Goal: Task Accomplishment & Management: Use online tool/utility

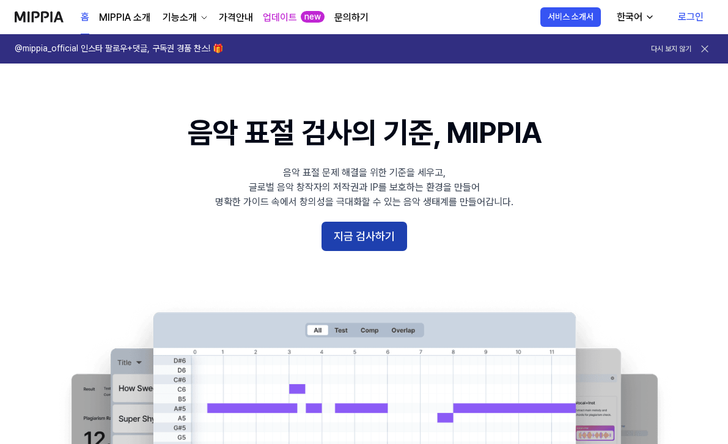
click at [337, 238] on button "지금 검사하기" at bounding box center [364, 236] width 86 height 29
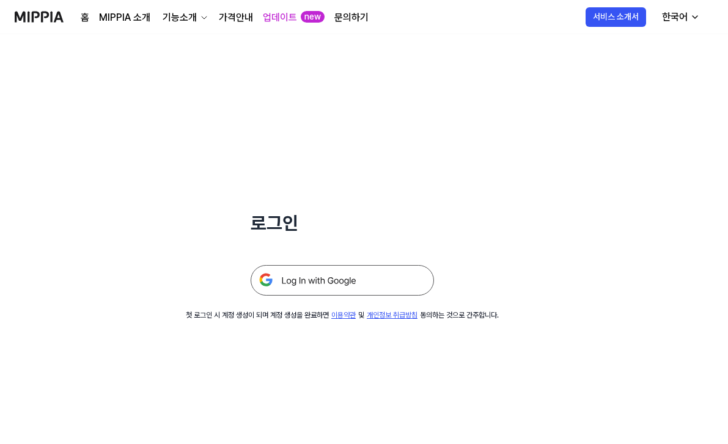
click at [334, 271] on img at bounding box center [342, 280] width 183 height 31
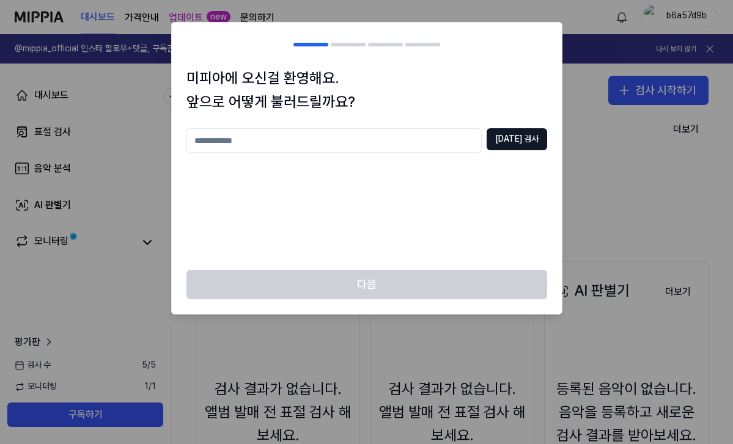
click at [469, 142] on input "text" at bounding box center [333, 140] width 295 height 24
type input "***"
click at [516, 149] on button "[DATE] 검사" at bounding box center [516, 139] width 60 height 22
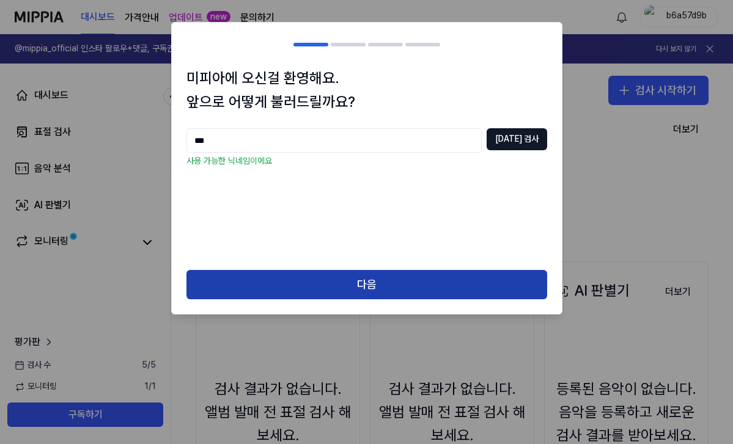
click at [381, 285] on button "다음" at bounding box center [366, 284] width 361 height 29
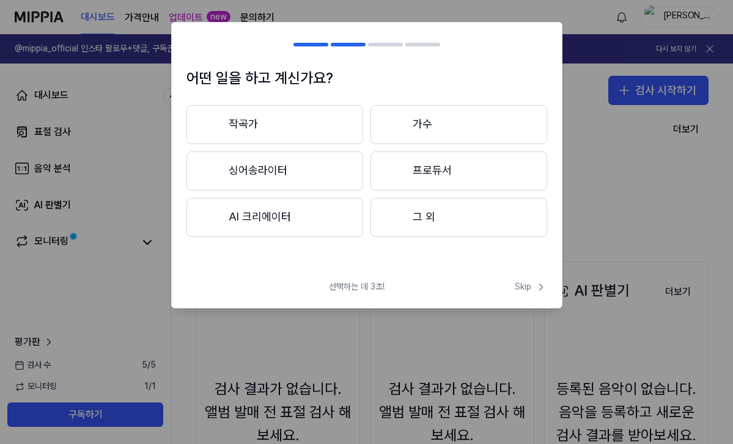
click at [314, 120] on button "작곡가" at bounding box center [274, 124] width 177 height 39
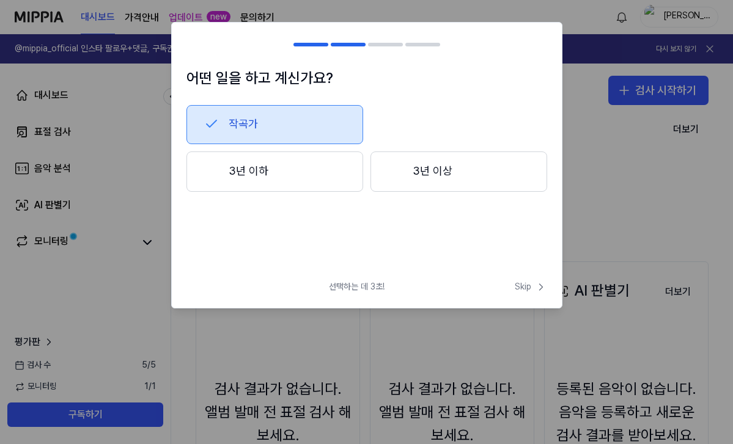
click at [291, 179] on button "3년 이하" at bounding box center [274, 172] width 177 height 40
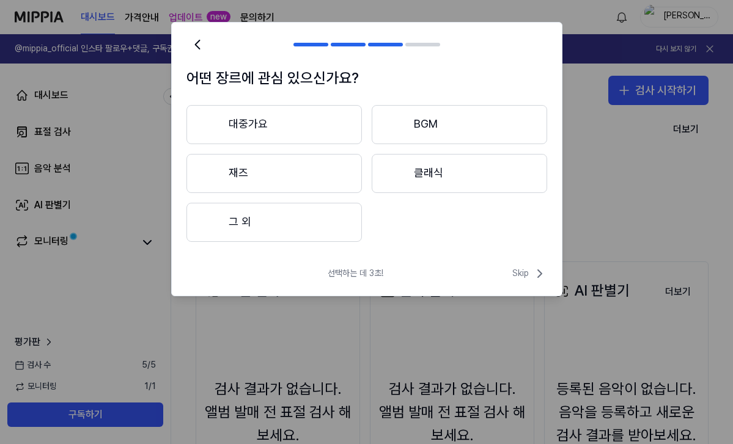
click at [299, 169] on button "재즈" at bounding box center [273, 173] width 175 height 39
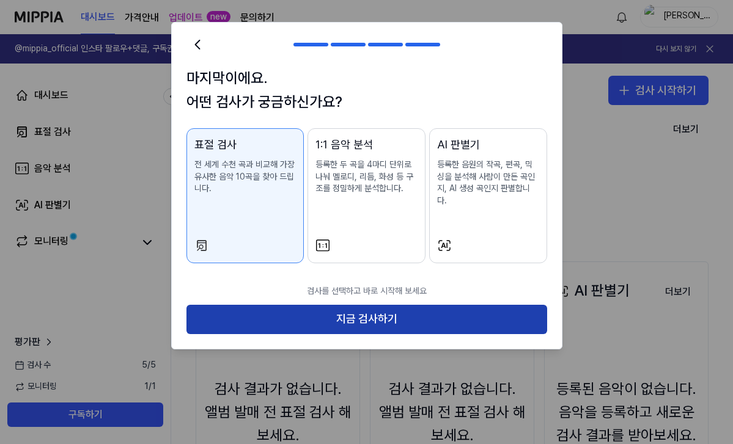
click at [279, 310] on button "지금 검사하기" at bounding box center [366, 319] width 361 height 29
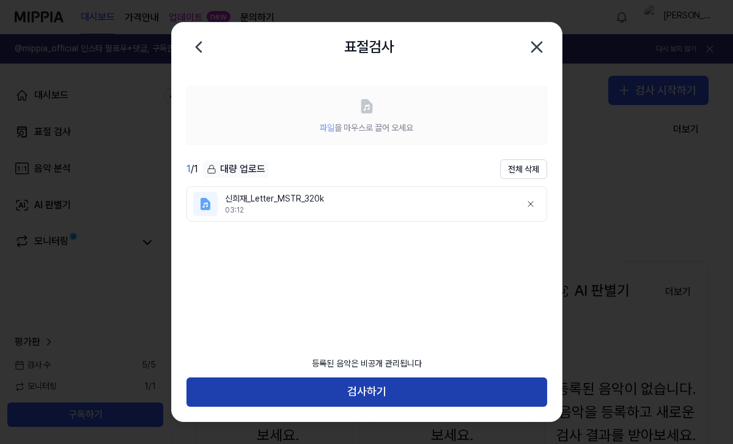
click at [375, 395] on button "검사하기" at bounding box center [366, 392] width 361 height 29
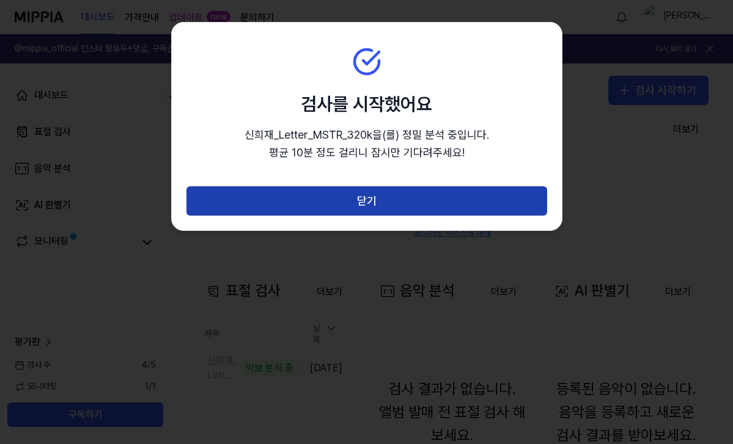
click at [280, 207] on button "닫기" at bounding box center [366, 200] width 361 height 29
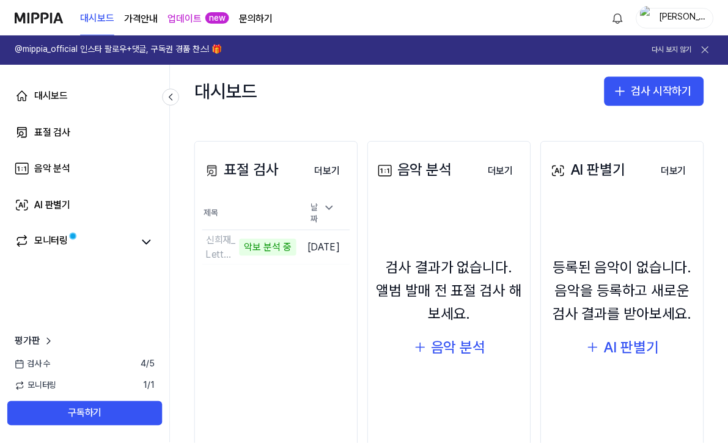
scroll to position [130, 0]
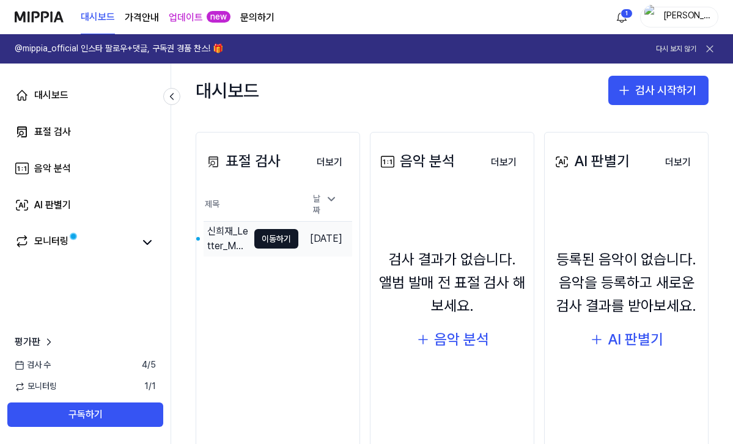
click at [298, 229] on td "[DATE]" at bounding box center [325, 238] width 54 height 35
click at [273, 235] on button "이동하기" at bounding box center [276, 239] width 44 height 20
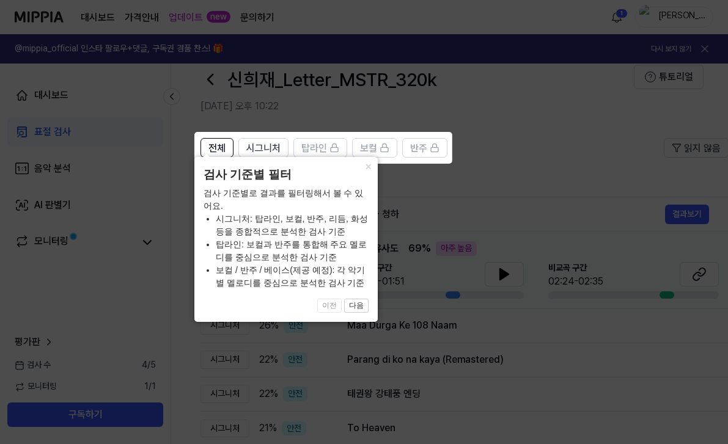
scroll to position [35, 0]
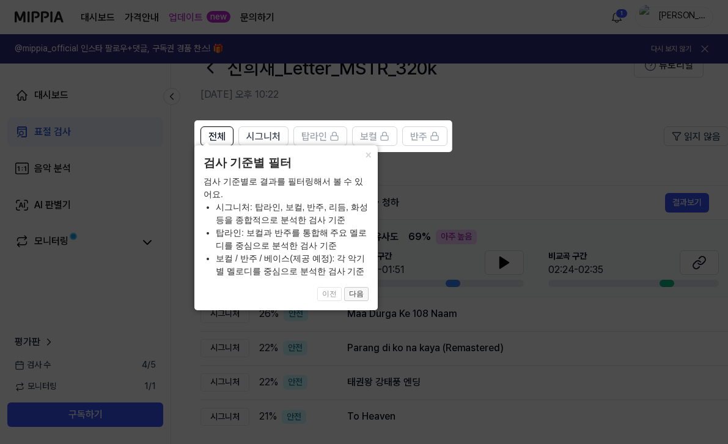
click at [356, 294] on button "다음" at bounding box center [356, 294] width 24 height 15
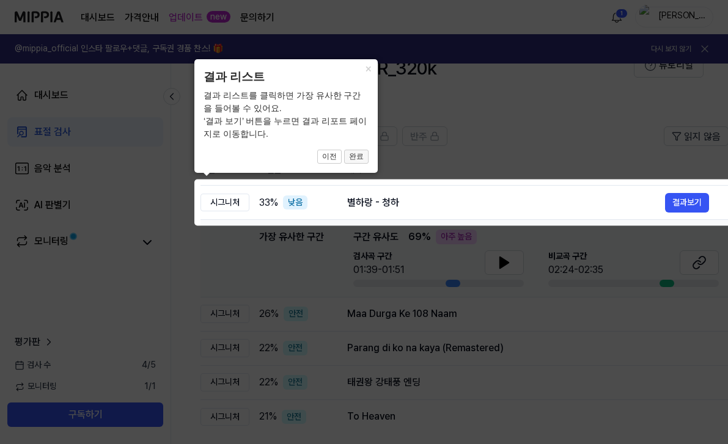
click at [356, 155] on button "완료" at bounding box center [356, 157] width 24 height 15
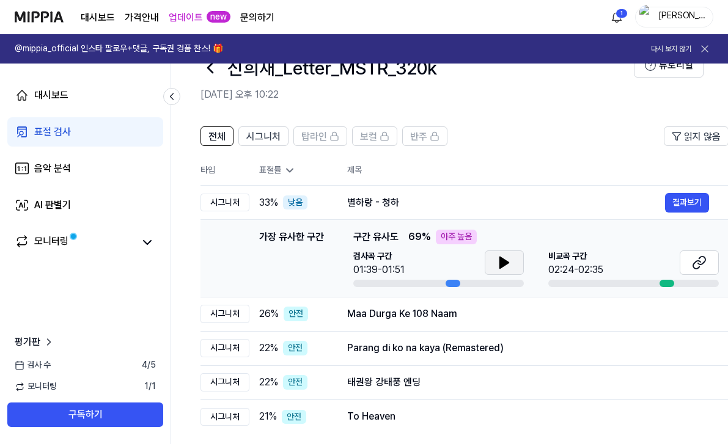
click at [514, 258] on button at bounding box center [504, 263] width 39 height 24
click at [706, 265] on button at bounding box center [699, 263] width 39 height 24
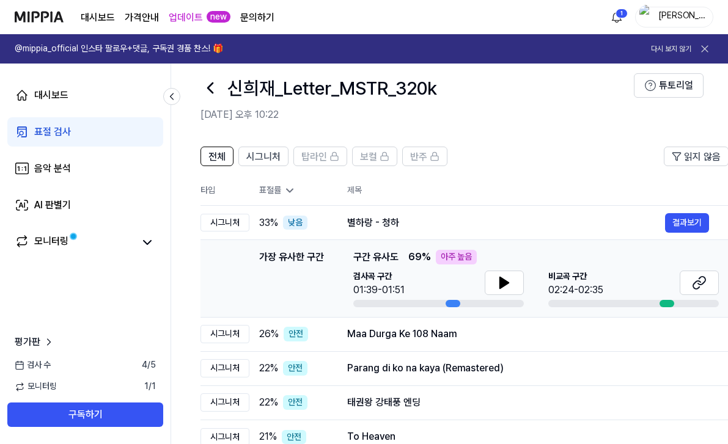
scroll to position [201, 0]
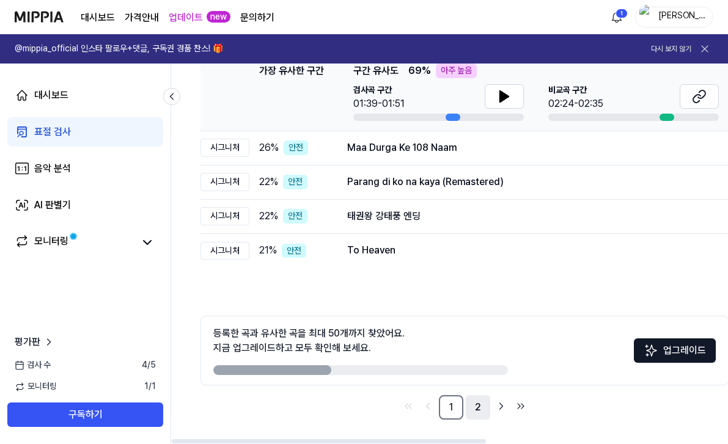
click at [480, 412] on link "2" at bounding box center [478, 407] width 24 height 24
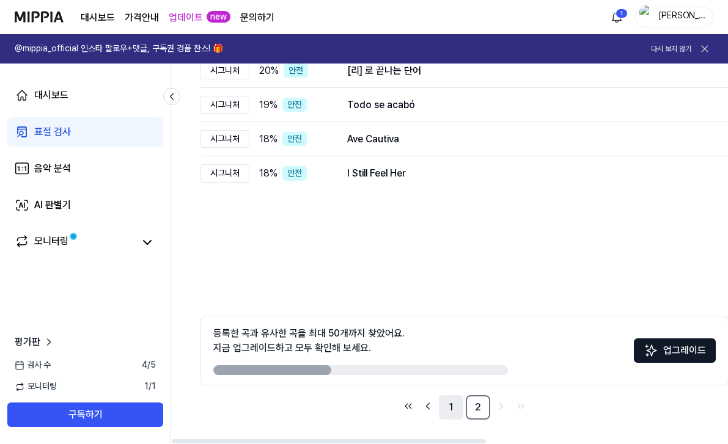
click at [443, 402] on link "1" at bounding box center [451, 407] width 24 height 24
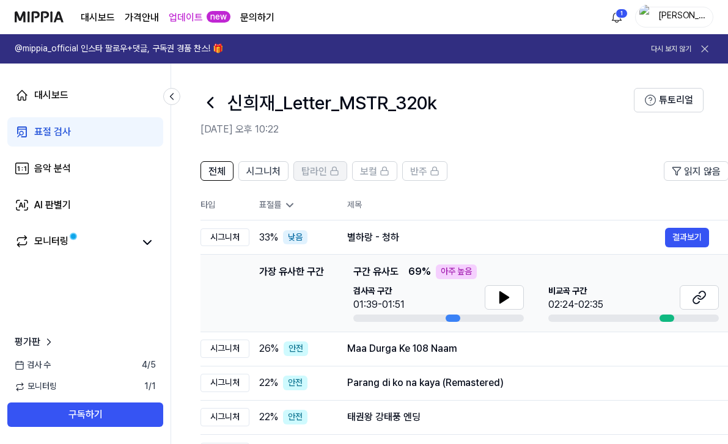
click at [323, 178] on span "탑라인" at bounding box center [314, 171] width 26 height 15
click at [332, 163] on div "탑라인" at bounding box center [320, 171] width 38 height 16
click at [332, 166] on icon at bounding box center [334, 171] width 10 height 10
click at [362, 166] on span "보컬" at bounding box center [368, 171] width 17 height 15
click at [322, 168] on span "탑라인" at bounding box center [314, 171] width 26 height 15
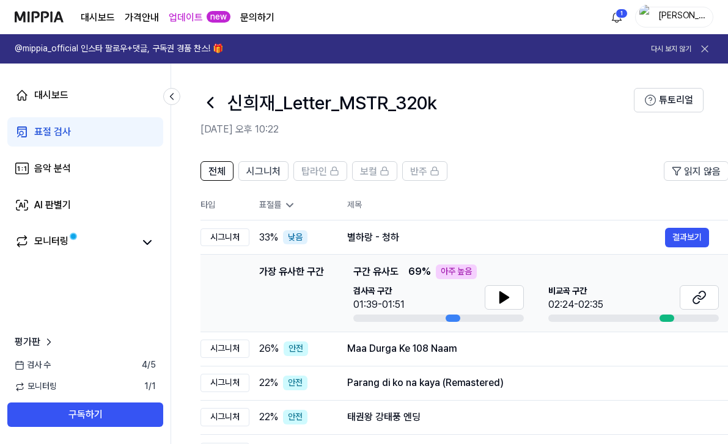
click at [291, 208] on icon at bounding box center [290, 205] width 12 height 12
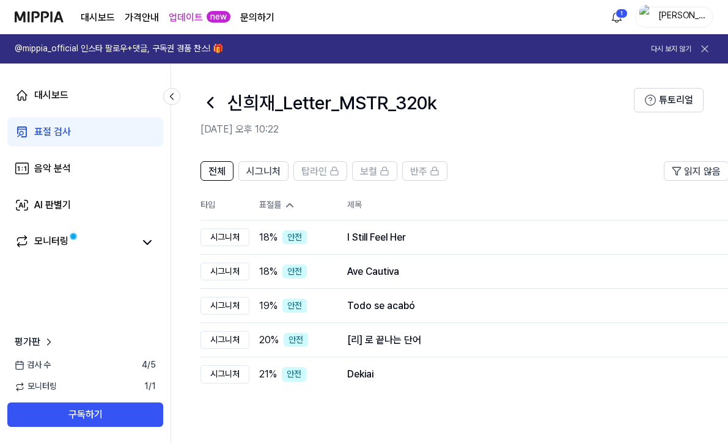
click at [291, 207] on icon at bounding box center [290, 205] width 12 height 12
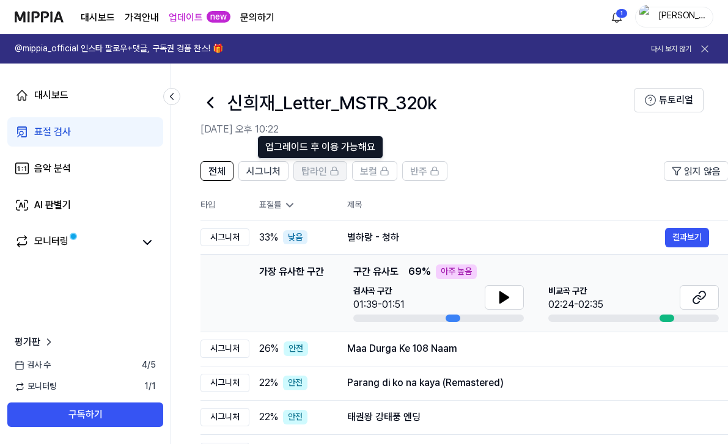
click at [335, 177] on div "탑라인" at bounding box center [320, 171] width 38 height 16
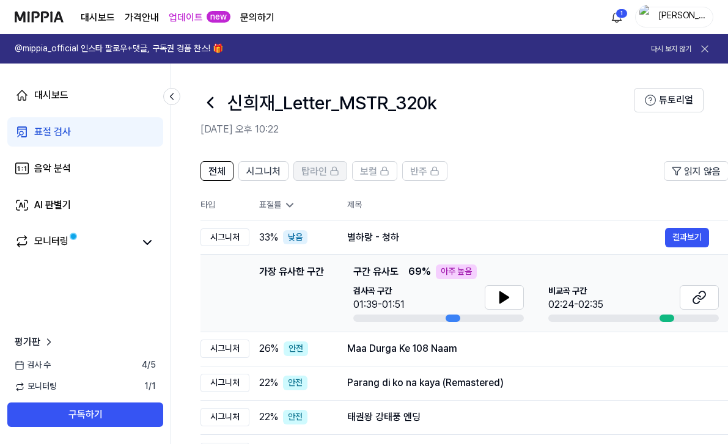
click at [335, 177] on div "탑라인" at bounding box center [320, 171] width 38 height 16
click at [204, 17] on div "업데이트 new" at bounding box center [200, 17] width 62 height 34
click at [183, 13] on link "업데이트" at bounding box center [186, 17] width 34 height 15
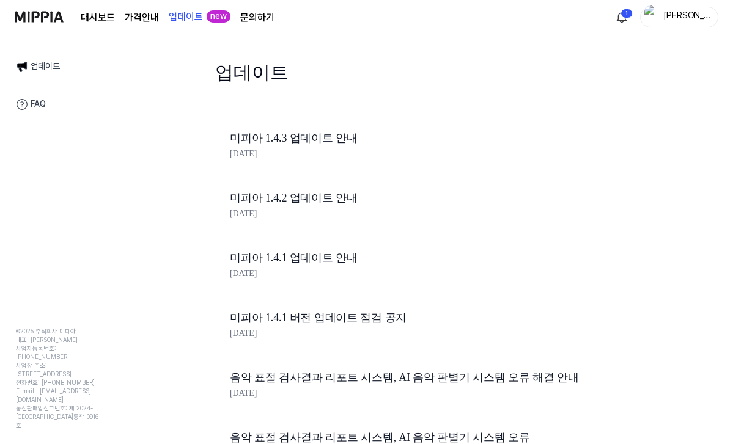
click at [200, 13] on link "업데이트" at bounding box center [186, 17] width 34 height 15
click at [700, 23] on div "[PERSON_NAME]" at bounding box center [686, 16] width 48 height 13
click at [143, 18] on page\) "가격안내" at bounding box center [142, 17] width 34 height 15
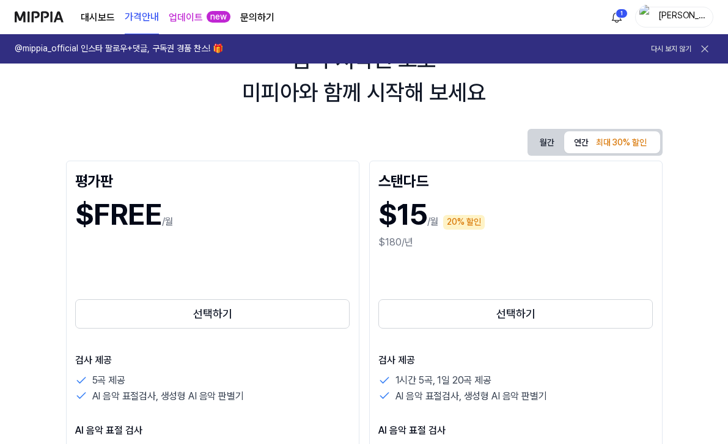
scroll to position [67, 0]
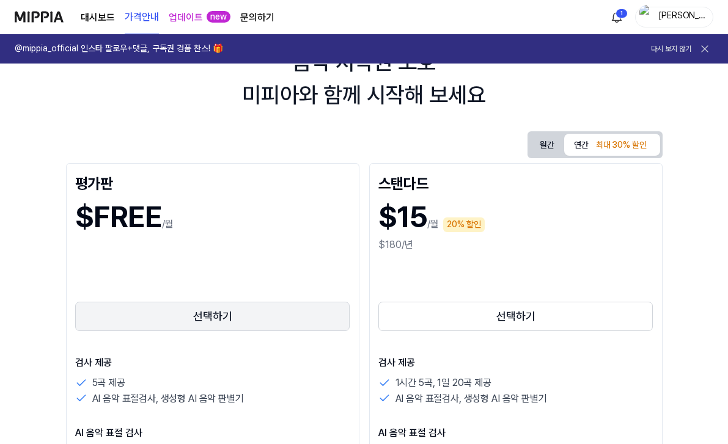
click at [221, 319] on button "선택하기" at bounding box center [212, 316] width 275 height 29
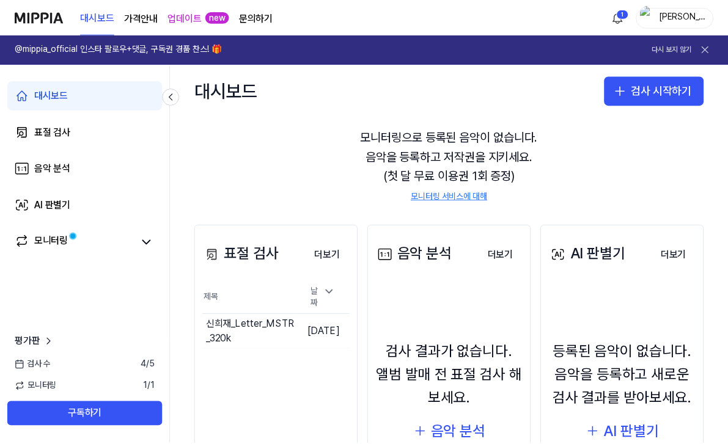
scroll to position [41, 0]
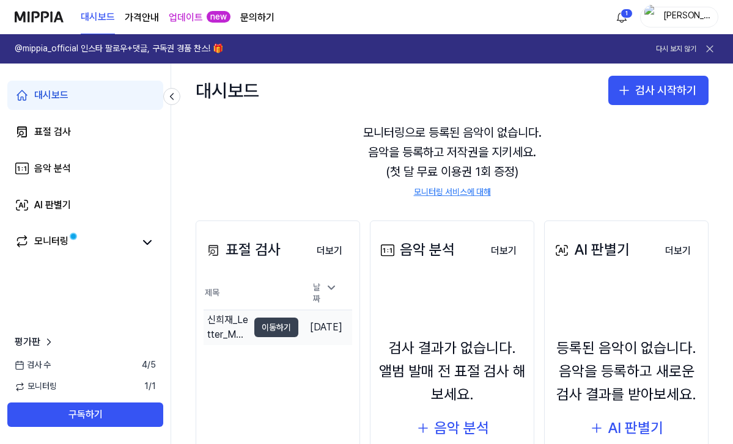
click at [254, 329] on button "이동하기" at bounding box center [276, 328] width 44 height 20
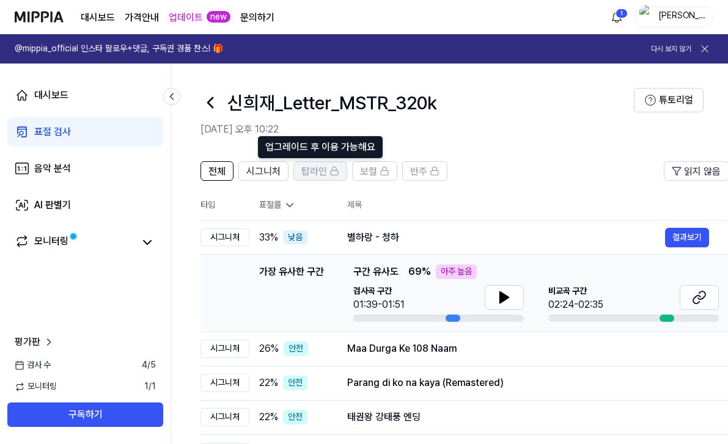
click at [321, 174] on span "탑라인" at bounding box center [314, 171] width 26 height 15
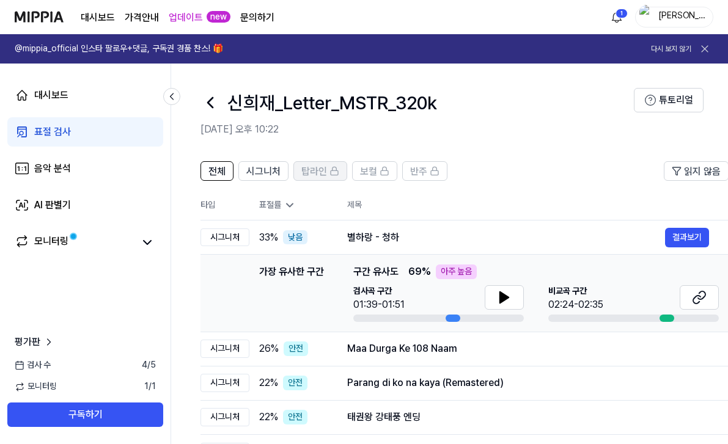
click at [321, 174] on span "탑라인" at bounding box center [314, 171] width 26 height 15
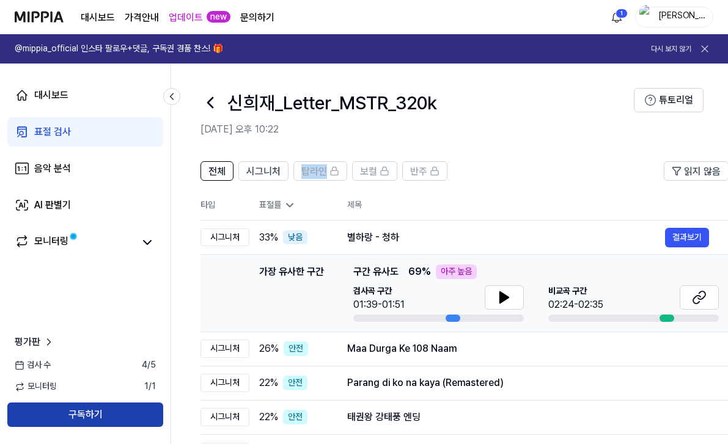
click at [73, 403] on button "구독하기" at bounding box center [85, 415] width 156 height 24
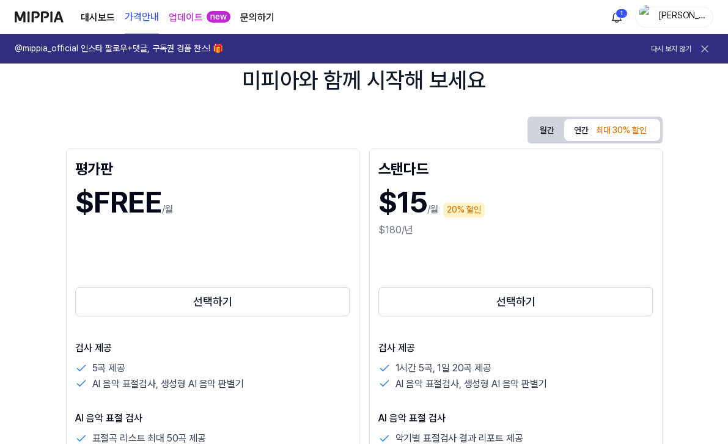
scroll to position [84, 0]
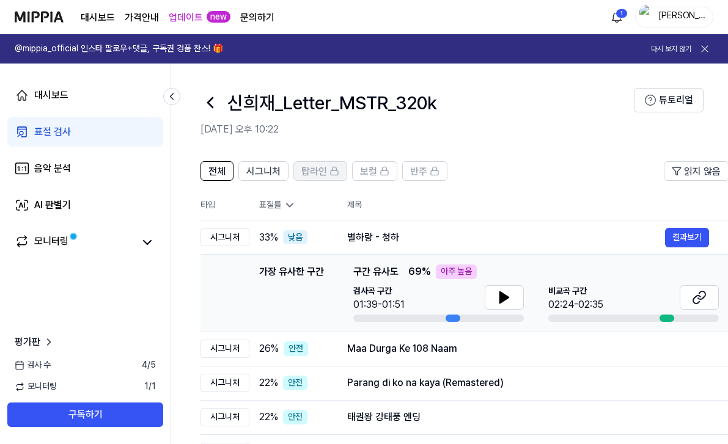
click at [321, 180] on button "탑라인" at bounding box center [320, 171] width 54 height 20
click at [392, 178] on button "보컬" at bounding box center [374, 171] width 45 height 20
click at [422, 172] on span "반주" at bounding box center [418, 171] width 17 height 15
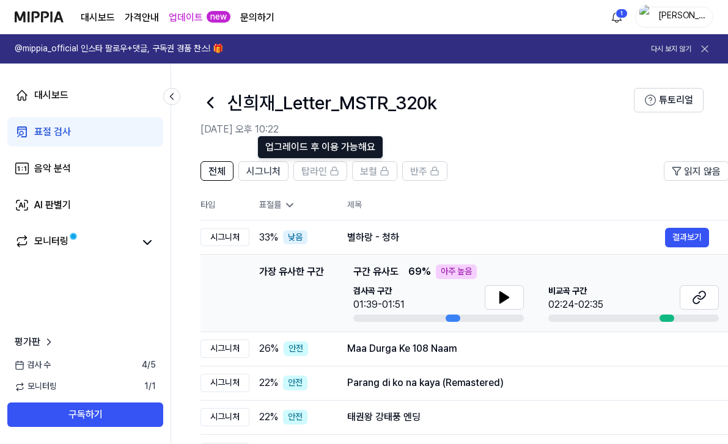
click at [261, 201] on div "표절률" at bounding box center [293, 205] width 68 height 12
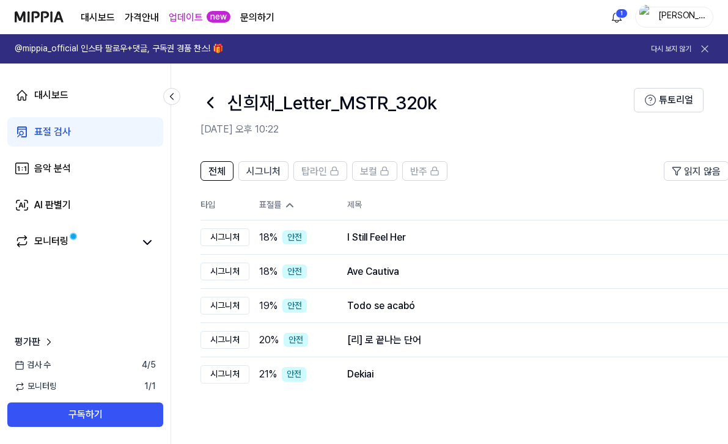
click at [261, 201] on div "표절률" at bounding box center [293, 205] width 68 height 12
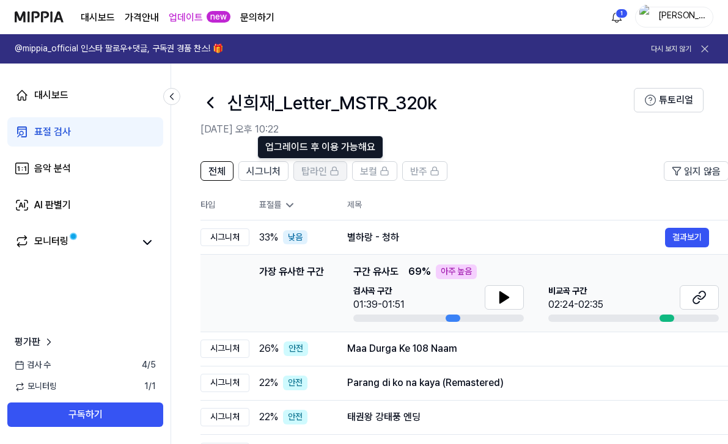
click at [324, 166] on span "탑라인" at bounding box center [314, 171] width 26 height 15
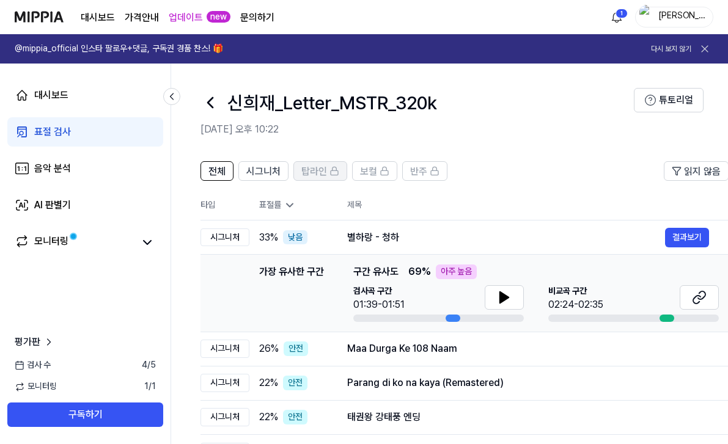
click at [324, 166] on span "탑라인" at bounding box center [314, 171] width 26 height 15
click at [375, 166] on span "보컬" at bounding box center [368, 171] width 17 height 15
click at [424, 167] on span "반주" at bounding box center [418, 171] width 17 height 15
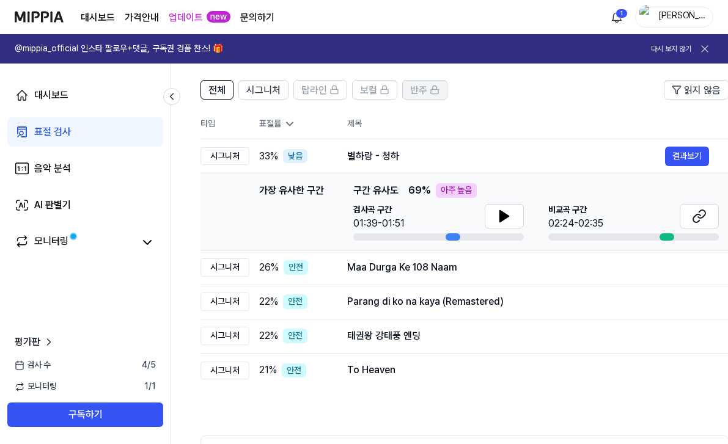
scroll to position [89, 0]
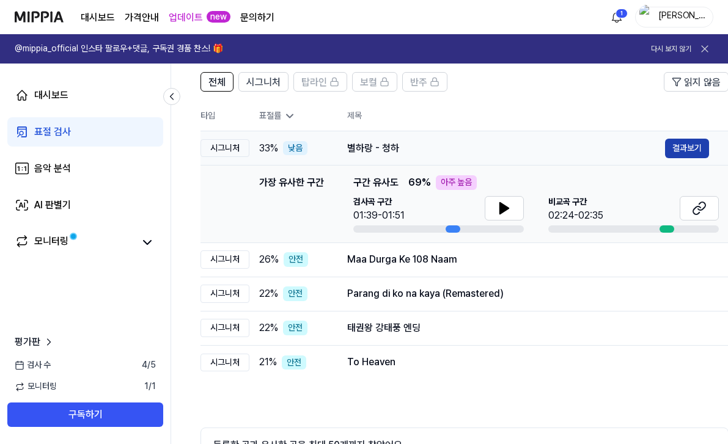
click at [697, 147] on button "결과보기" at bounding box center [687, 149] width 44 height 20
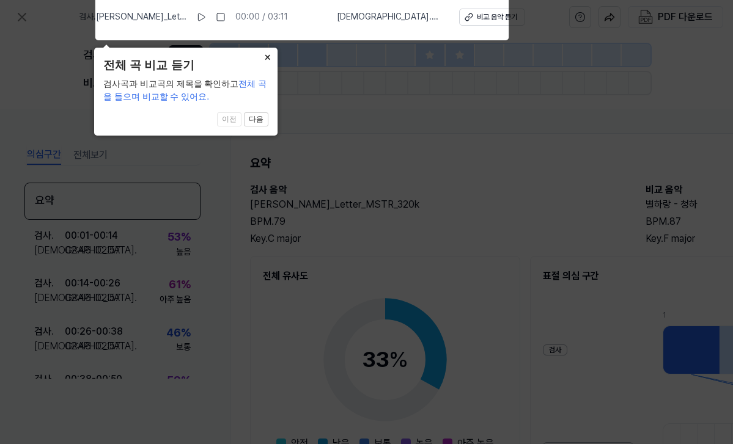
click at [268, 55] on button "×" at bounding box center [268, 56] width 20 height 17
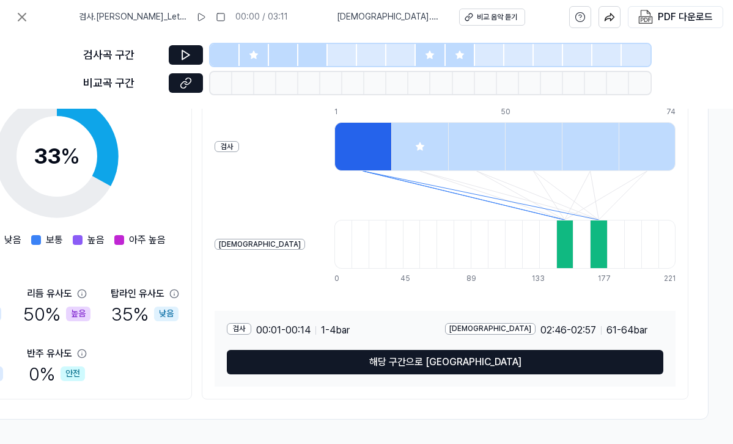
scroll to position [208, 333]
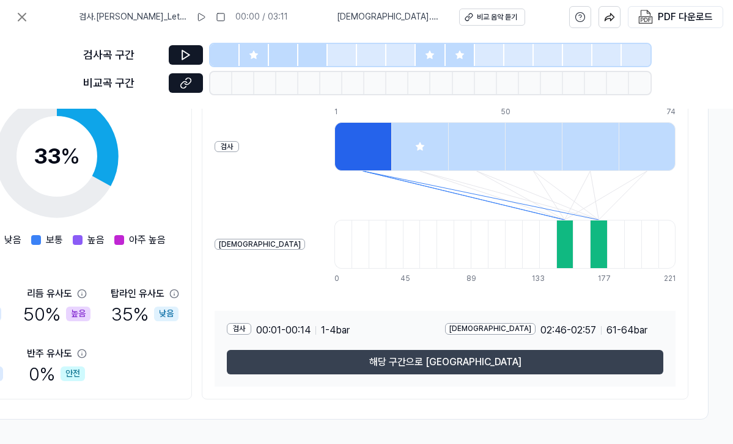
click at [407, 357] on button "해당 구간으로 [GEOGRAPHIC_DATA]" at bounding box center [445, 362] width 436 height 24
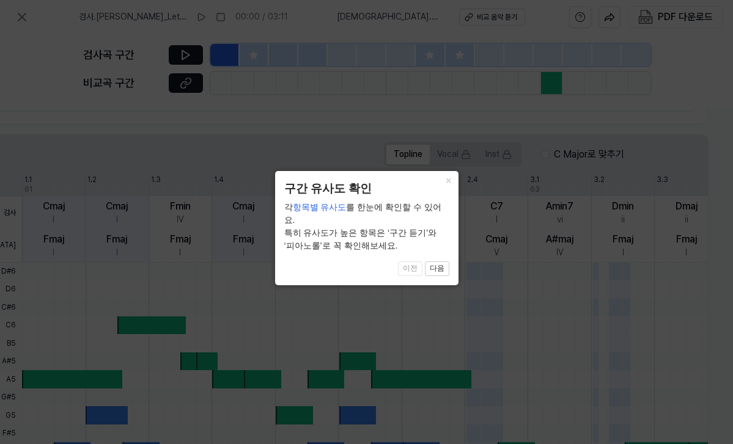
scroll to position [398, 260]
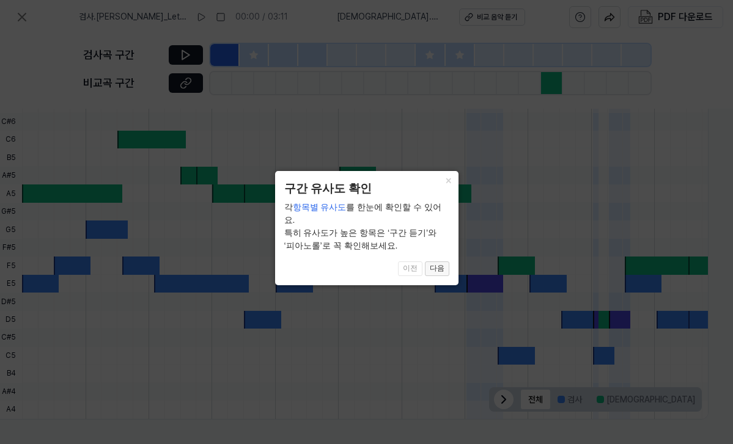
click at [438, 262] on button "다음" at bounding box center [437, 269] width 24 height 15
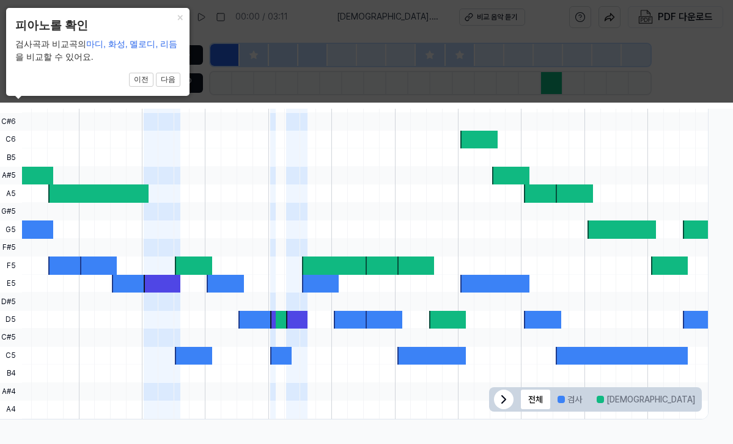
click at [181, 13] on button "×" at bounding box center [180, 16] width 20 height 17
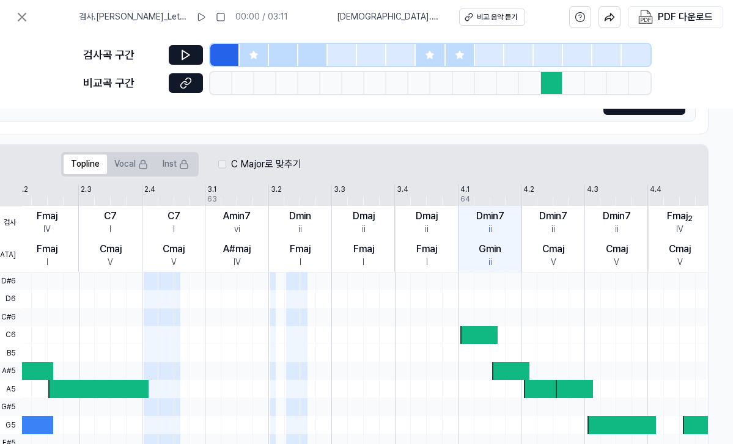
scroll to position [136, 260]
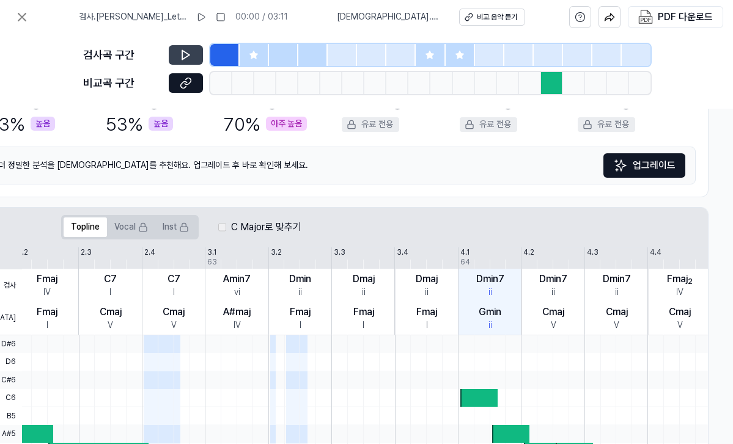
click at [183, 57] on icon at bounding box center [186, 55] width 12 height 12
click at [196, 52] on button at bounding box center [186, 55] width 34 height 20
click at [187, 83] on icon at bounding box center [186, 83] width 12 height 12
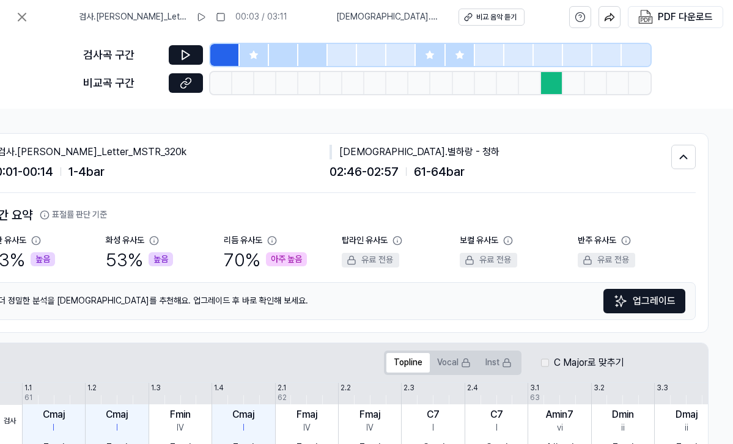
scroll to position [0, 0]
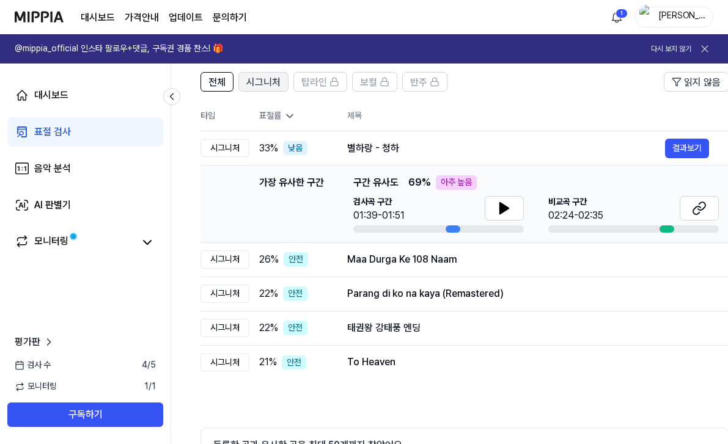
scroll to position [0, 1]
click at [267, 81] on span "시그니처" at bounding box center [263, 82] width 34 height 15
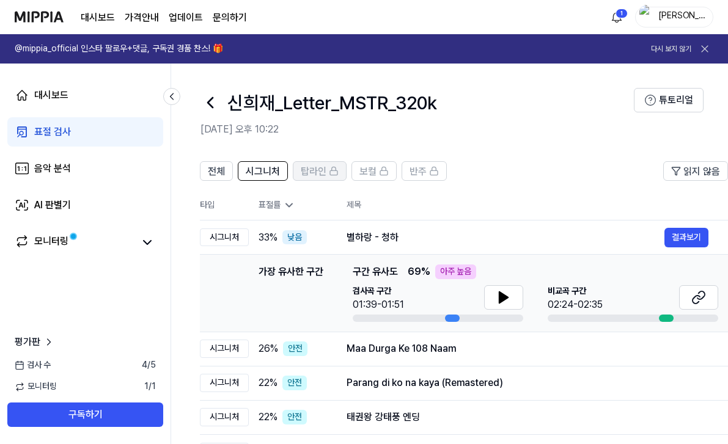
click at [298, 167] on button "탑라인" at bounding box center [320, 171] width 54 height 20
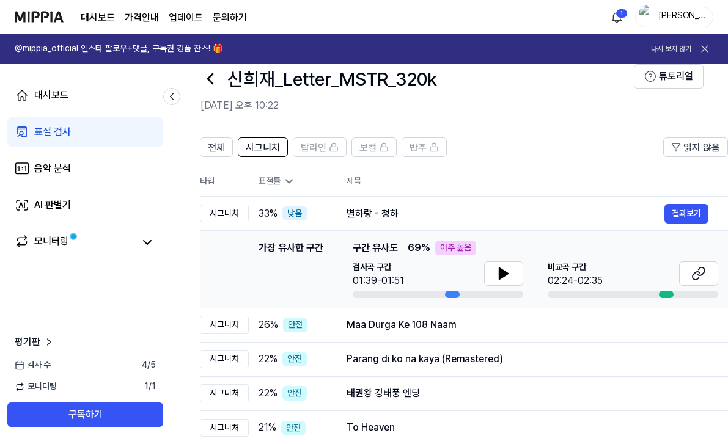
scroll to position [20, 0]
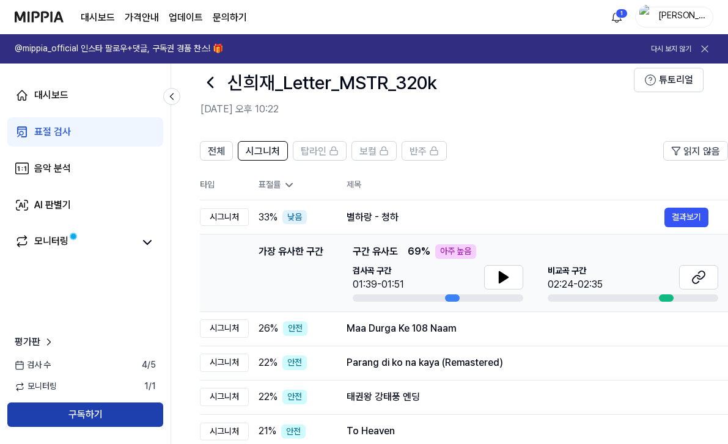
click at [100, 412] on button "구독하기" at bounding box center [85, 415] width 156 height 24
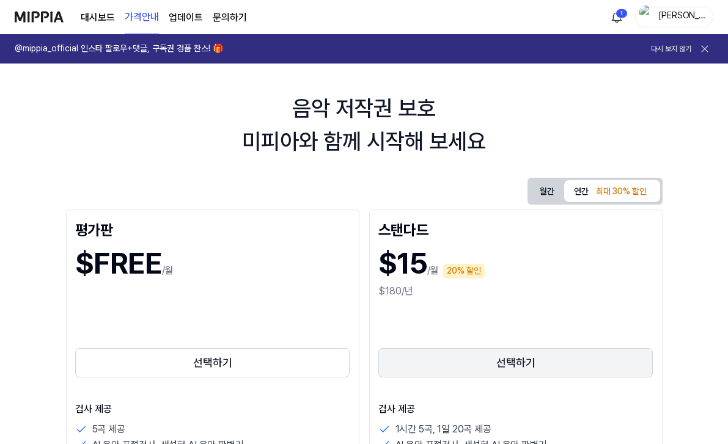
click at [494, 373] on button "선택하기" at bounding box center [515, 362] width 275 height 29
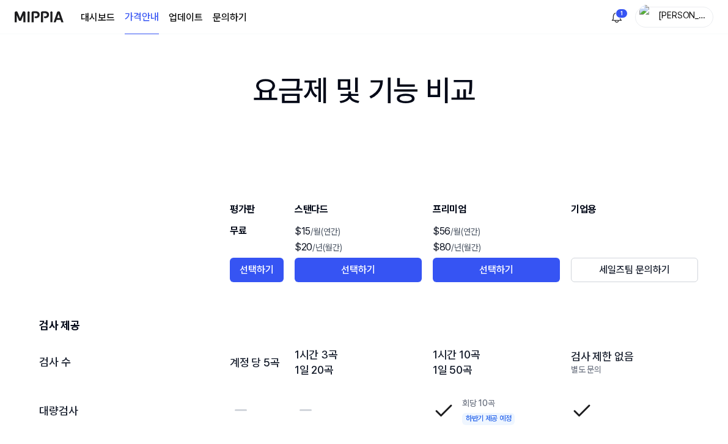
scroll to position [1858, 0]
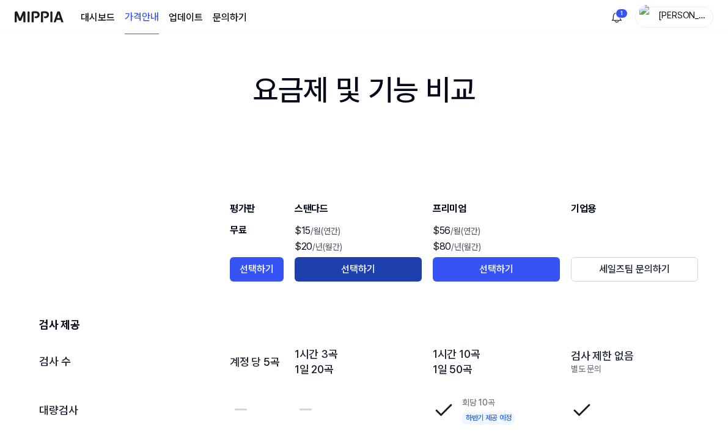
click at [312, 271] on button "선택하기" at bounding box center [358, 269] width 127 height 24
click at [377, 267] on button "선택하기" at bounding box center [358, 269] width 127 height 24
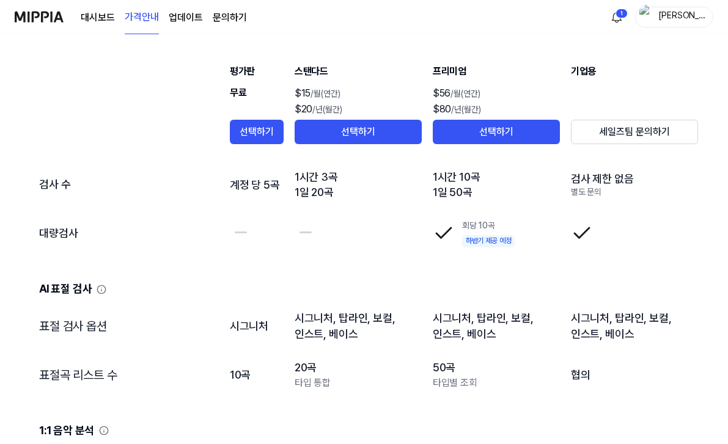
scroll to position [2037, 0]
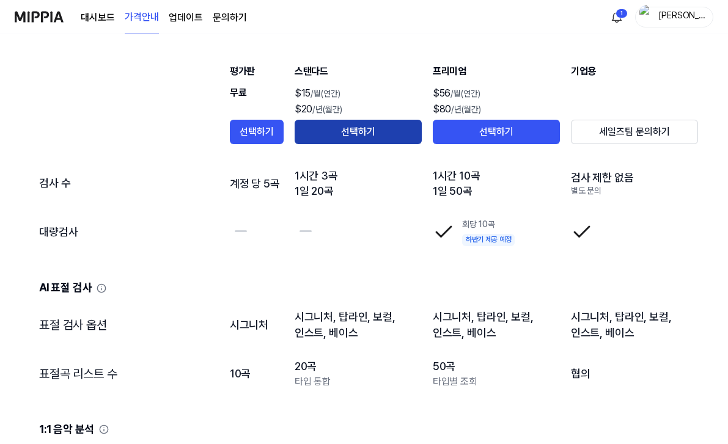
click at [350, 139] on button "선택하기" at bounding box center [358, 132] width 127 height 24
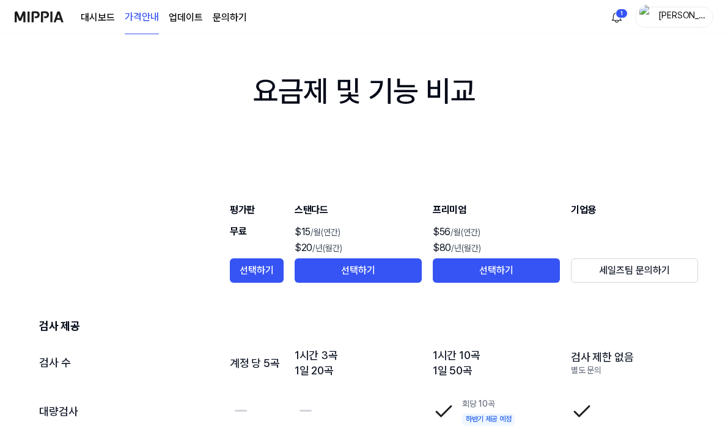
scroll to position [1853, 0]
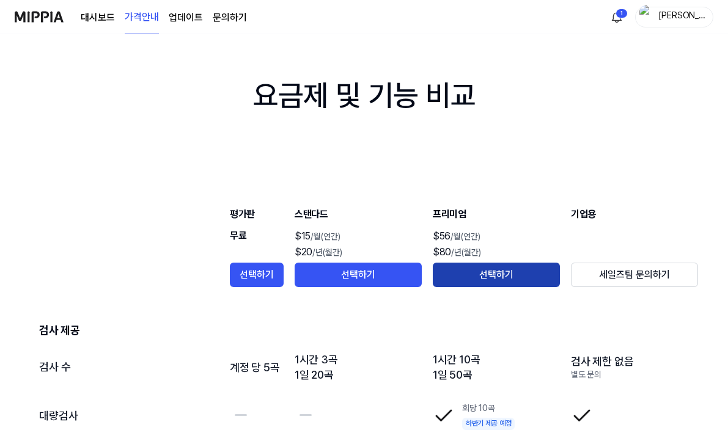
click at [486, 282] on button "선택하기" at bounding box center [496, 275] width 127 height 24
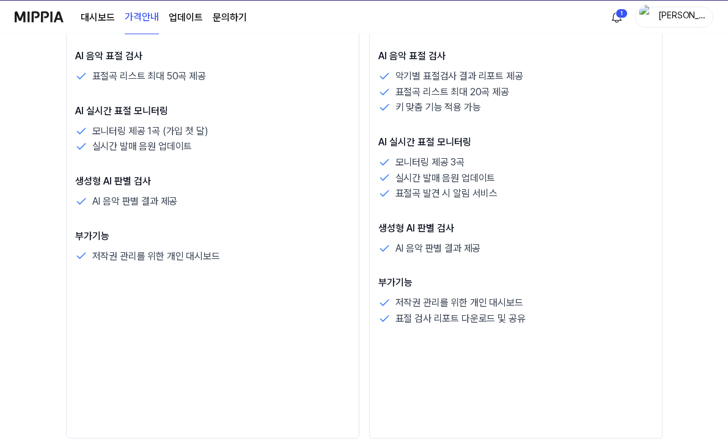
scroll to position [0, 0]
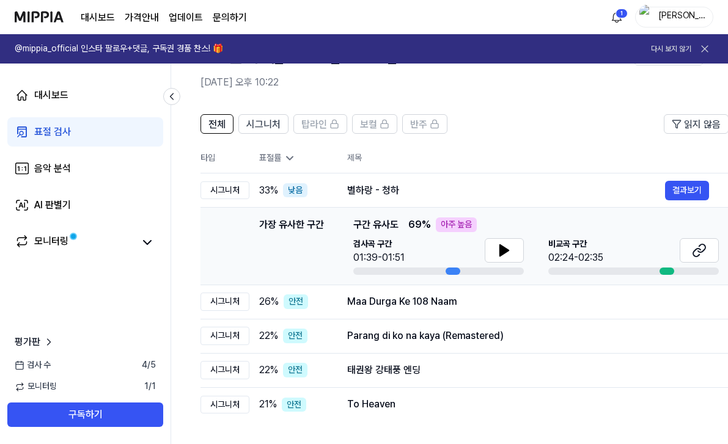
scroll to position [38, 0]
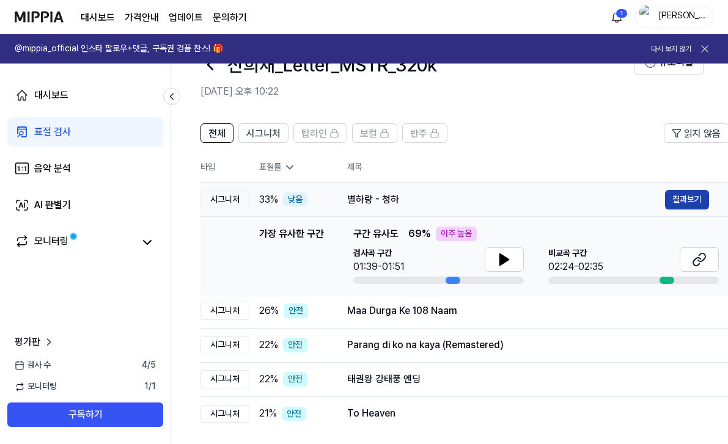
click at [684, 202] on button "결과보기" at bounding box center [687, 200] width 44 height 20
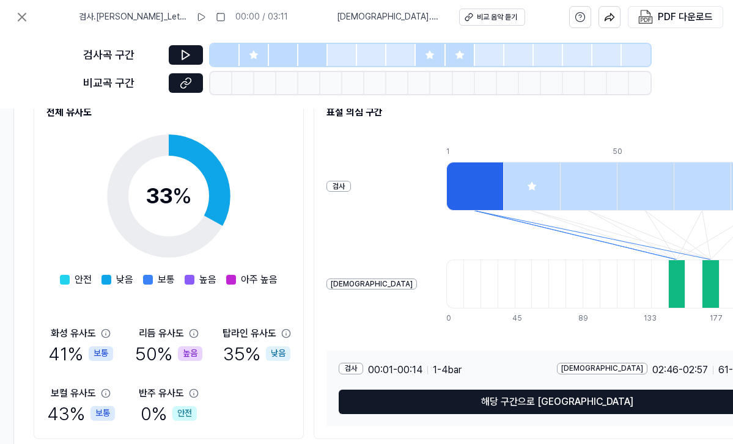
scroll to position [164, 214]
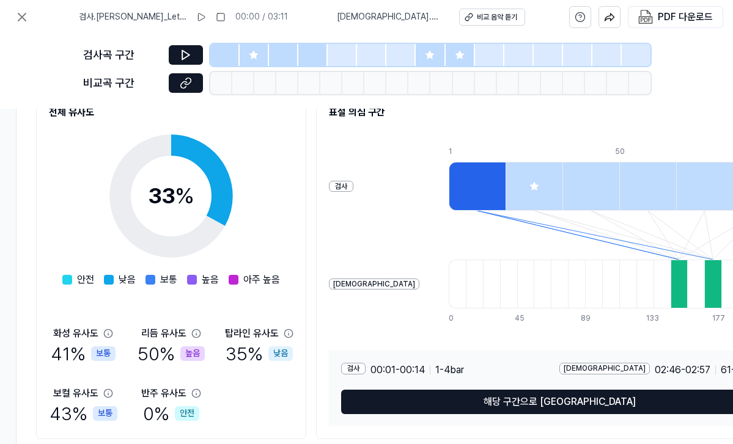
click at [194, 357] on div "높음" at bounding box center [192, 353] width 24 height 15
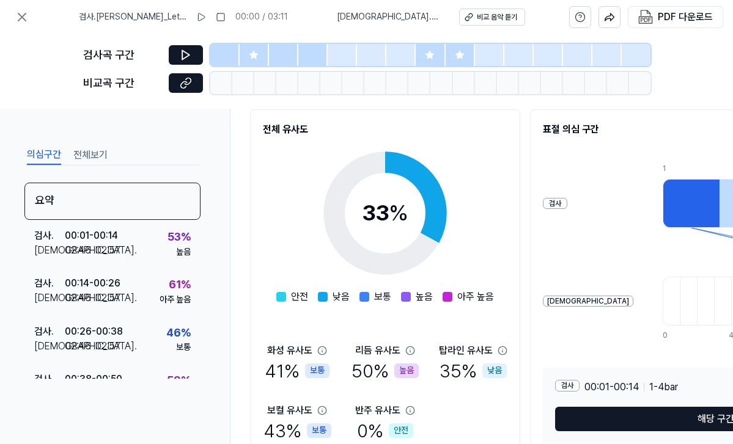
scroll to position [144, 0]
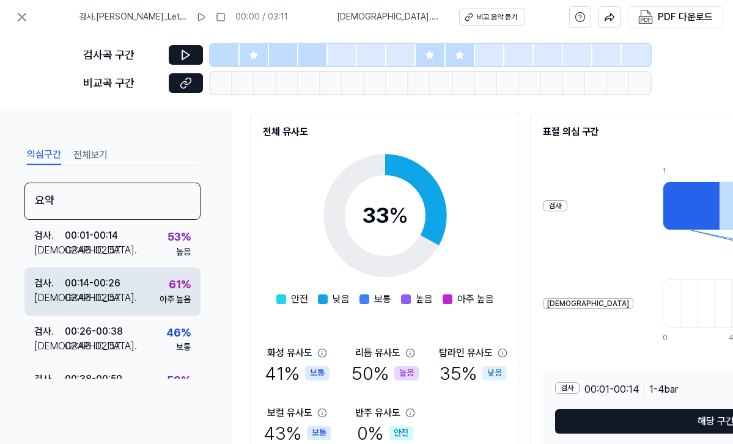
click at [169, 285] on div "61 %" at bounding box center [180, 285] width 22 height 18
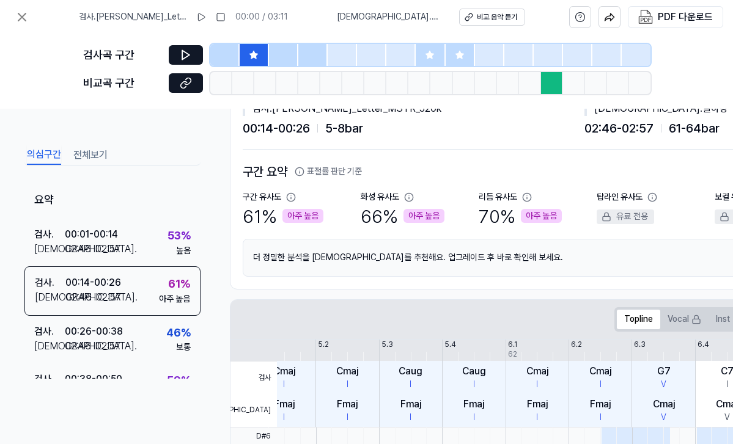
scroll to position [45, 0]
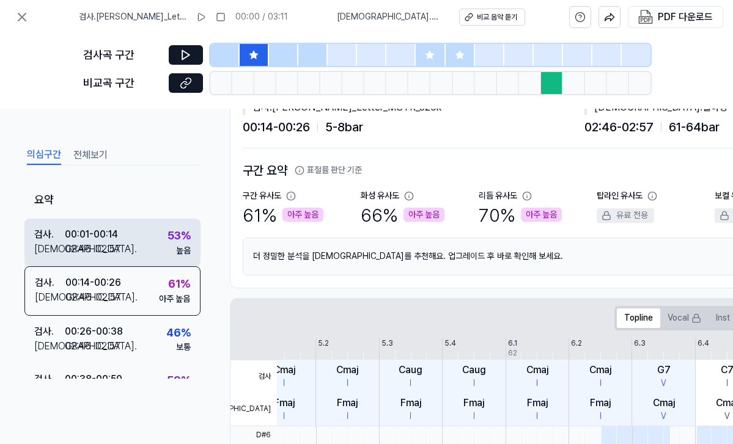
click at [153, 257] on div "검사 . 00:01 - 00:14 비교 . 02:46 - 02:57 53 % 높음" at bounding box center [112, 243] width 176 height 48
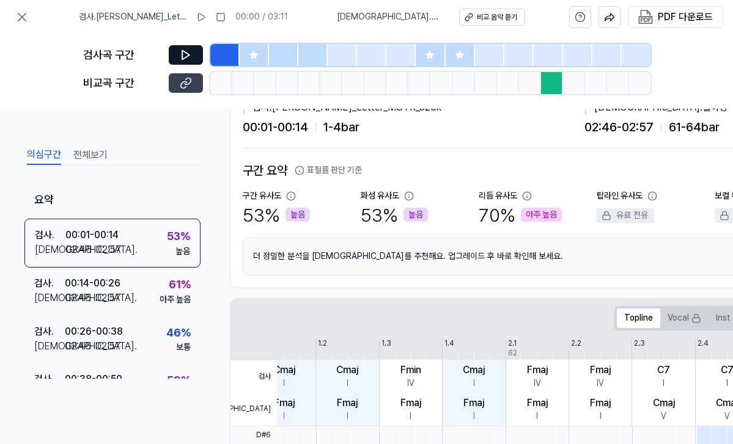
click at [189, 89] on button at bounding box center [186, 83] width 34 height 20
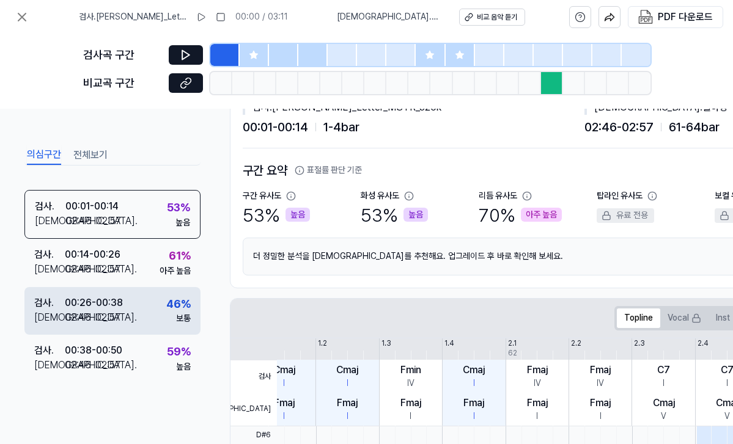
scroll to position [31, 0]
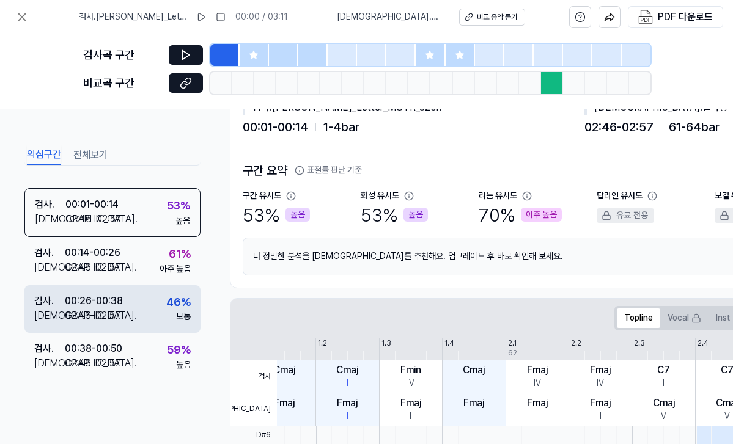
click at [142, 292] on div "검사 . 00:26 - 00:38 비교 . 02:46 - 02:57 46 % 보통" at bounding box center [112, 309] width 176 height 48
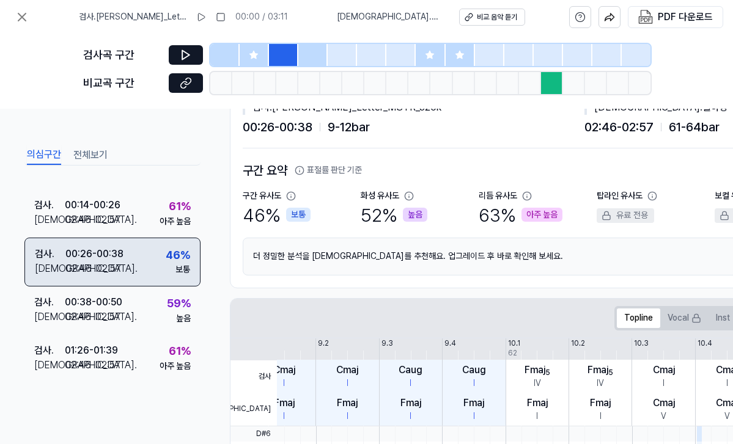
scroll to position [122, 0]
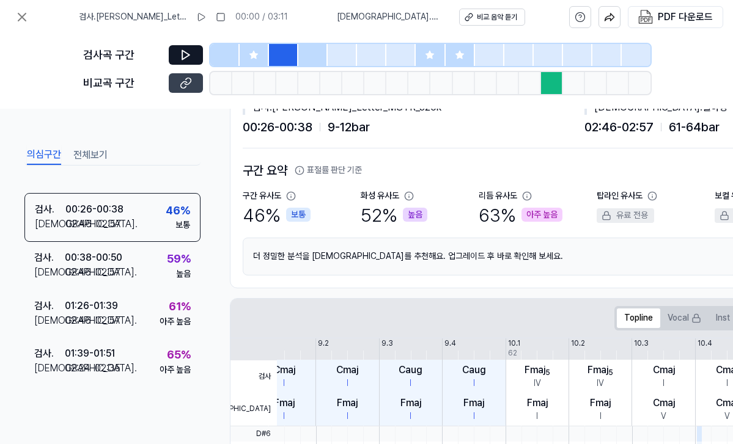
click at [188, 88] on icon at bounding box center [186, 83] width 12 height 12
click at [185, 57] on icon at bounding box center [185, 55] width 7 height 9
click at [186, 56] on icon at bounding box center [187, 55] width 2 height 8
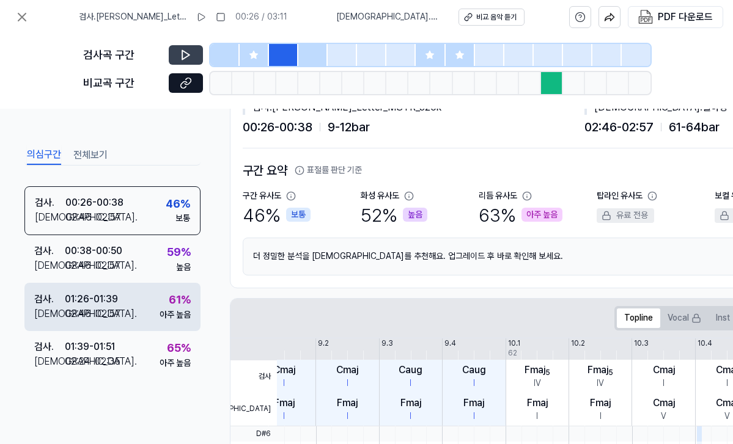
scroll to position [56, 0]
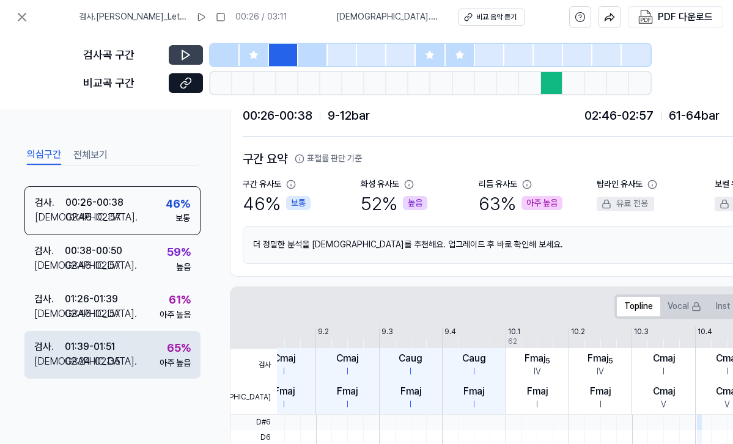
click at [115, 357] on div "02:24 - 02:35" at bounding box center [93, 361] width 56 height 15
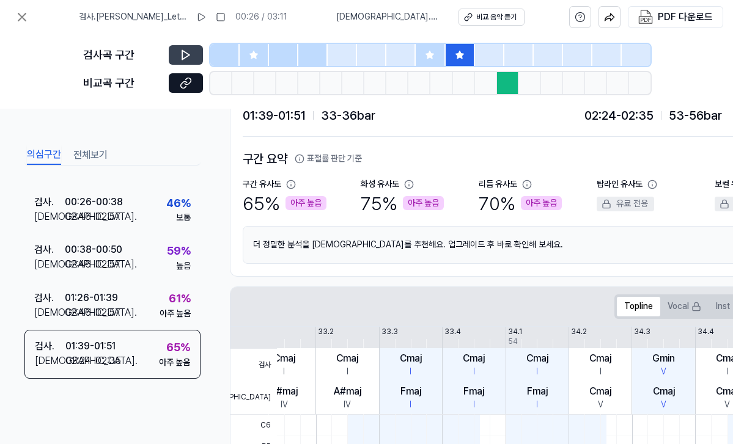
click at [176, 59] on button at bounding box center [186, 55] width 34 height 20
click at [188, 54] on icon at bounding box center [185, 55] width 7 height 9
click at [188, 54] on icon at bounding box center [187, 55] width 2 height 8
click at [188, 73] on button at bounding box center [186, 83] width 34 height 20
click at [185, 64] on button at bounding box center [186, 55] width 34 height 20
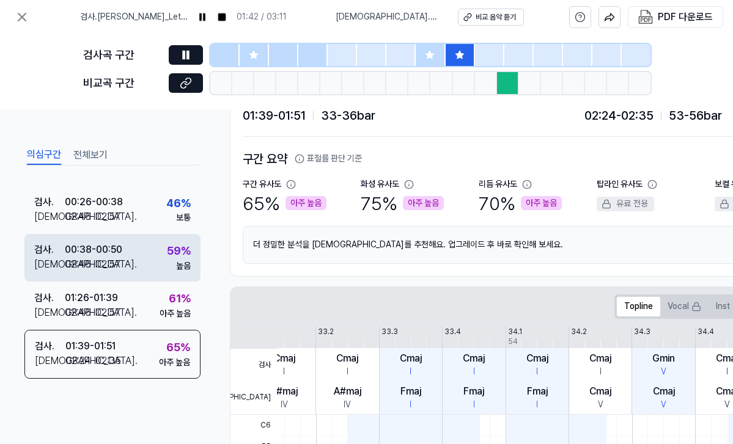
scroll to position [133, 0]
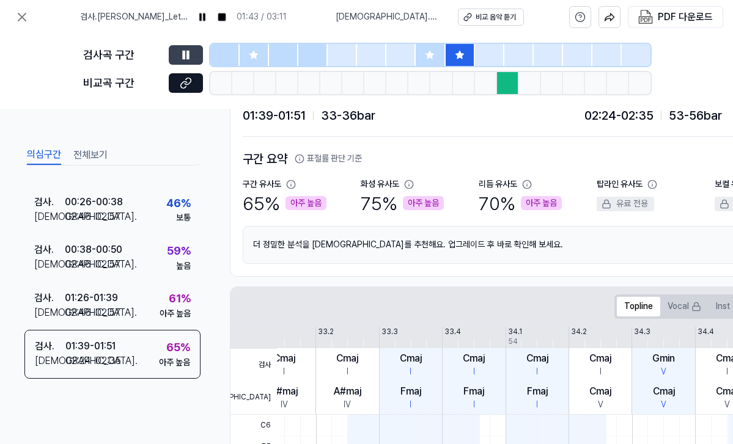
click at [192, 49] on button at bounding box center [186, 55] width 34 height 20
